Goal: Task Accomplishment & Management: Manage account settings

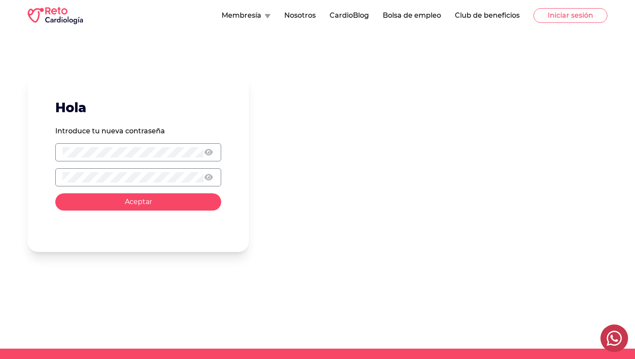
click at [113, 202] on button "Aceptar" at bounding box center [138, 202] width 166 height 17
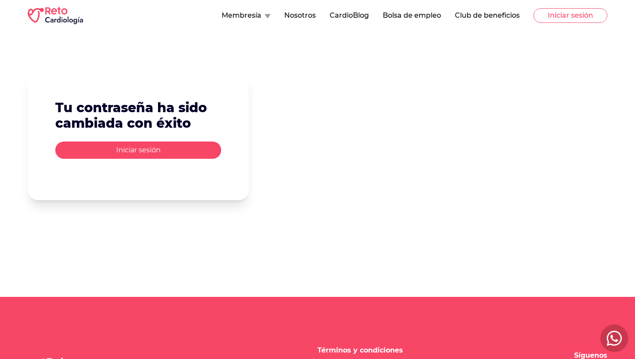
click at [143, 150] on button "Iniciar sesión" at bounding box center [138, 150] width 166 height 17
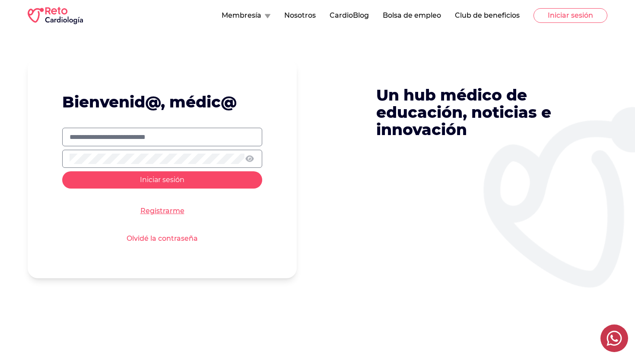
click at [162, 135] on input "text" at bounding box center [162, 137] width 185 height 10
click at [250, 159] on icon at bounding box center [250, 159] width 10 height 9
click at [145, 181] on span "Iniciar sesión" at bounding box center [162, 180] width 44 height 8
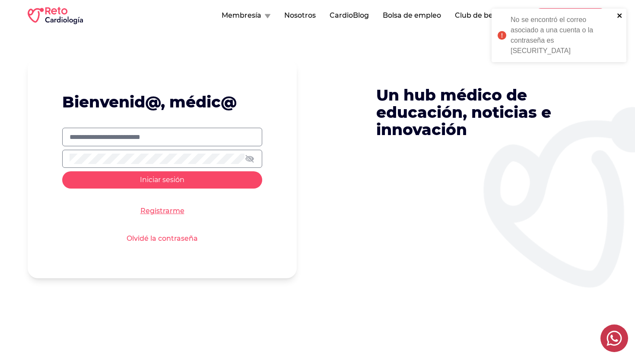
click at [620, 14] on icon "close" at bounding box center [620, 15] width 6 height 7
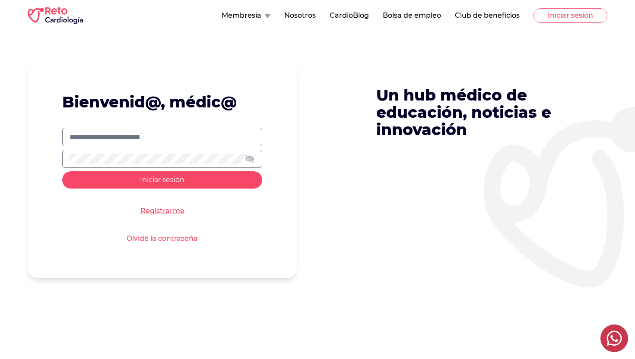
drag, startPoint x: 185, startPoint y: 138, endPoint x: 2, endPoint y: 138, distance: 183.2
click at [2, 138] on div "**********" at bounding box center [317, 224] width 635 height 386
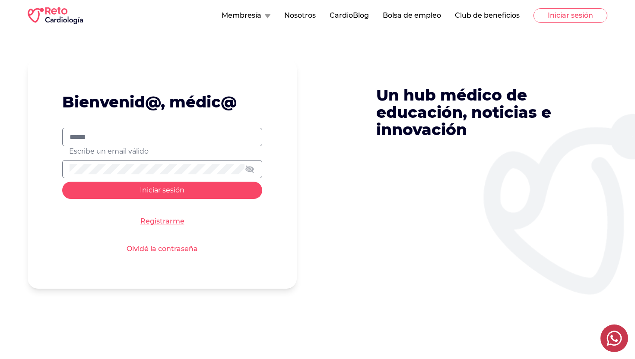
type input "**********"
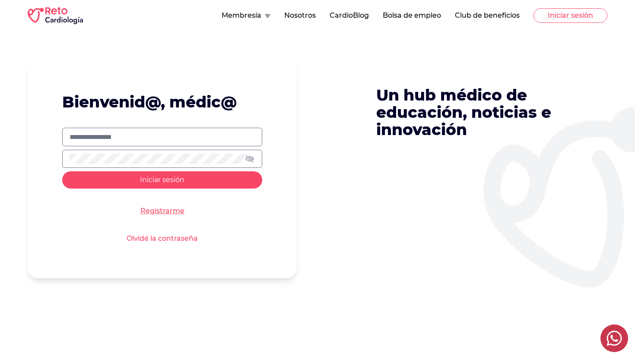
click at [165, 182] on span "Iniciar sesión" at bounding box center [162, 180] width 44 height 8
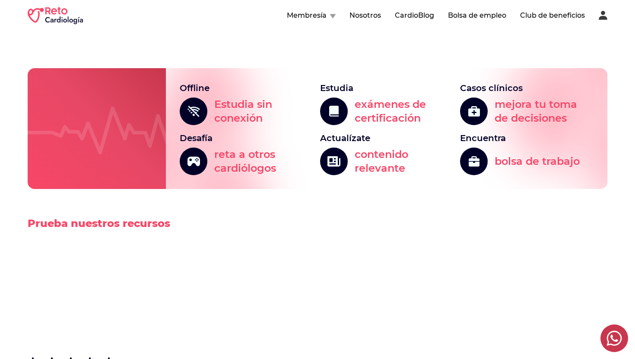
scroll to position [2088, 0]
